Goal: Information Seeking & Learning: Learn about a topic

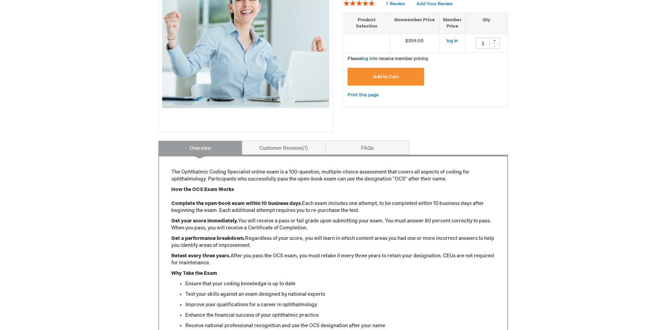
scroll to position [140, 0]
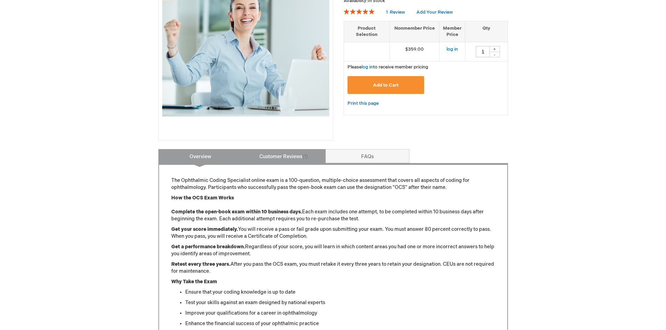
click at [292, 161] on link "Customer Reviews 1" at bounding box center [284, 156] width 84 height 14
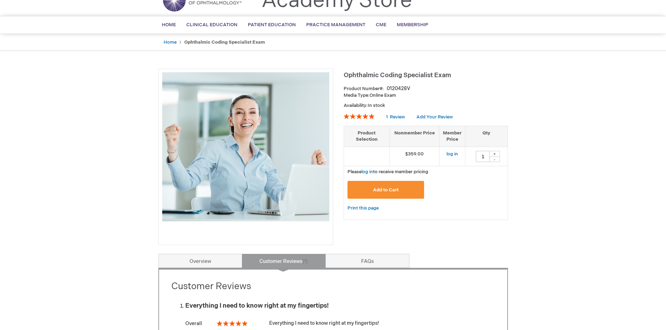
scroll to position [0, 0]
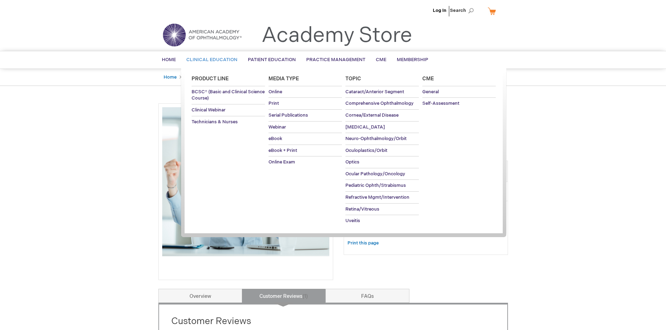
click at [216, 59] on span "Clinical Education" at bounding box center [211, 60] width 51 height 6
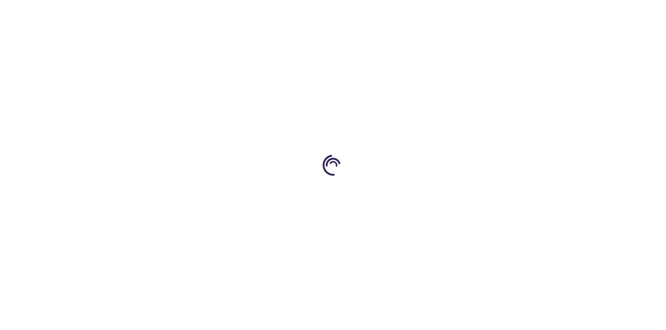
type input "0"
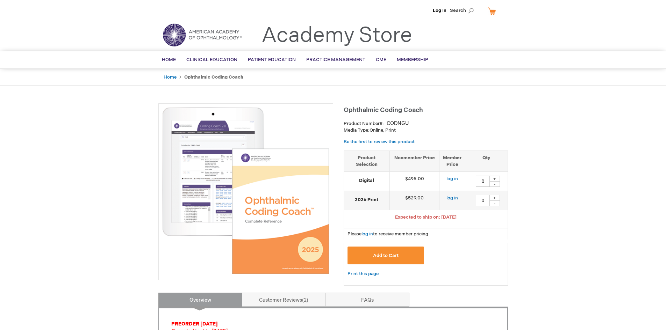
click at [176, 191] on img at bounding box center [245, 190] width 167 height 167
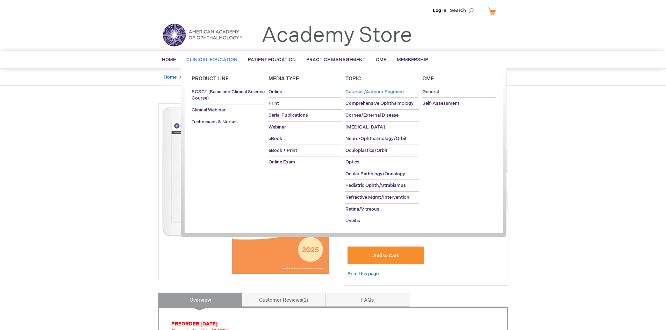
click at [370, 92] on span "Cataract/Anterior Segment" at bounding box center [375, 92] width 59 height 6
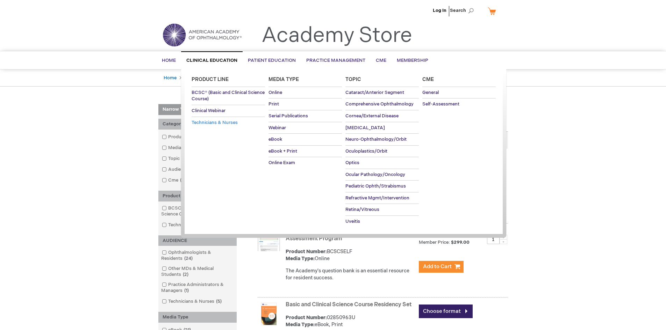
click at [228, 125] on span "Technicians & Nurses" at bounding box center [215, 123] width 46 height 6
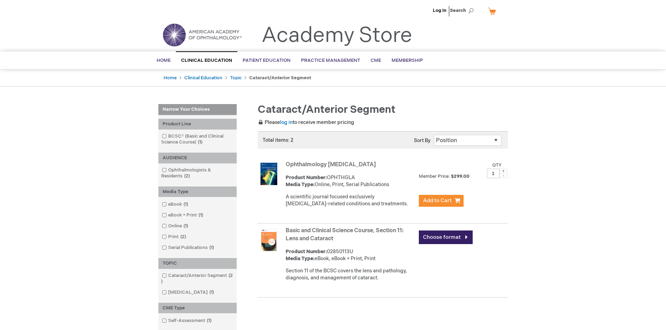
click at [348, 172] on div "Ophthalmology [MEDICAL_DATA] Product Number: OPHTHGLA Media Type: Online, Print…" at bounding box center [397, 186] width 222 height 54
click at [172, 135] on link "BCSC® (Basic and Clinical Science Course) 1 item" at bounding box center [197, 139] width 75 height 13
